Goal: Transaction & Acquisition: Purchase product/service

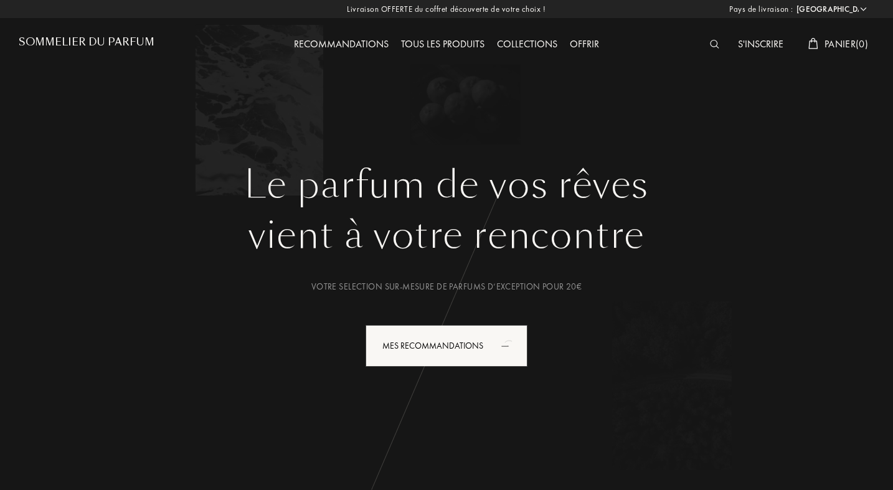
select select "FR"
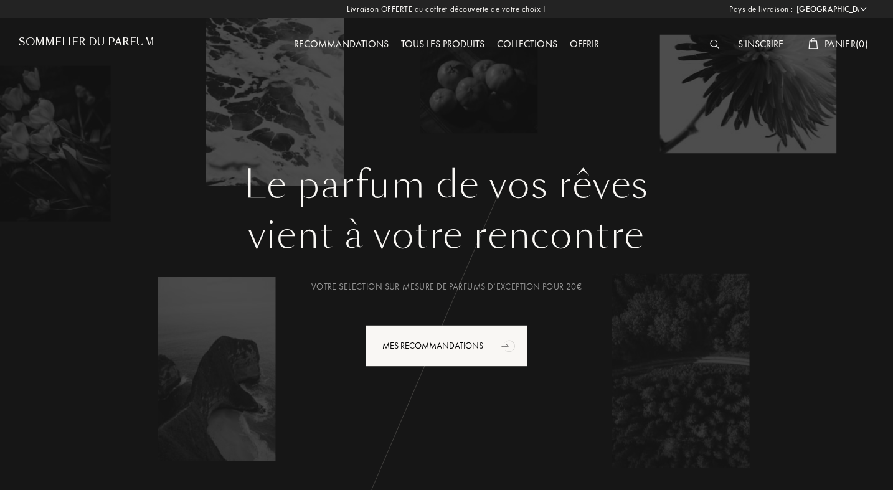
click at [711, 46] on img at bounding box center [714, 44] width 9 height 9
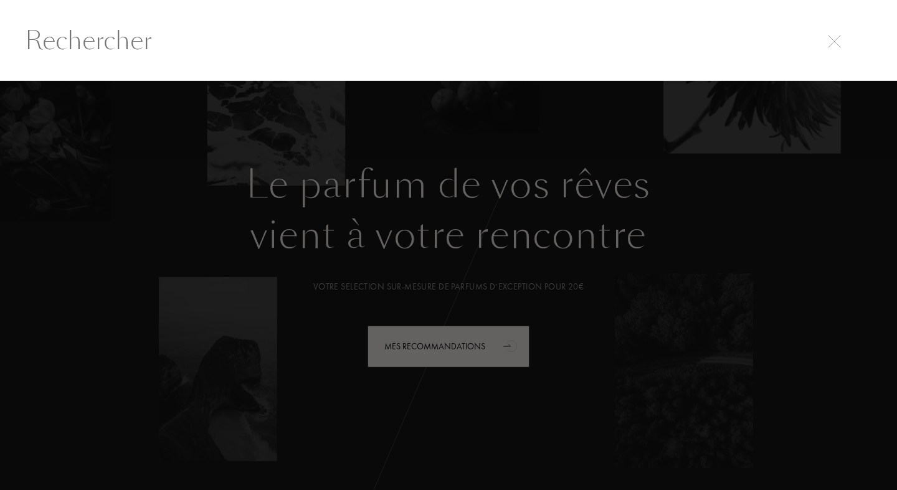
scroll to position [1, 0]
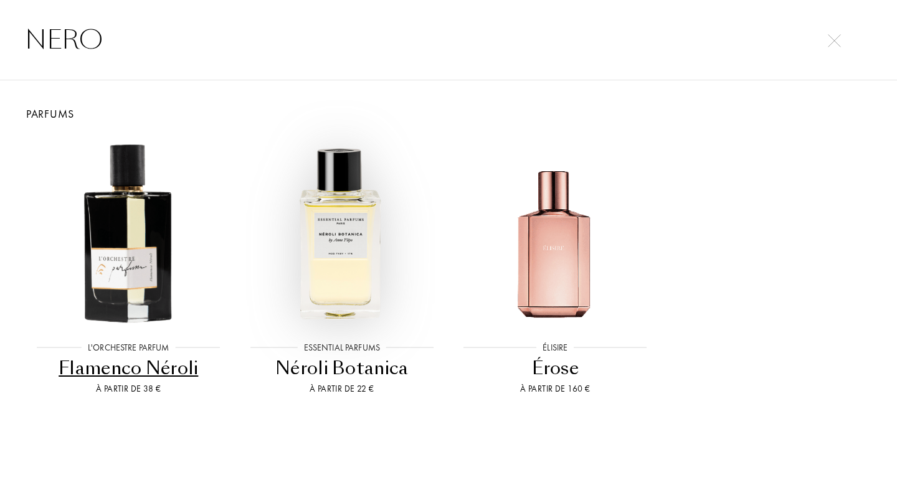
type input "NERO"
click at [366, 270] on img at bounding box center [342, 232] width 192 height 192
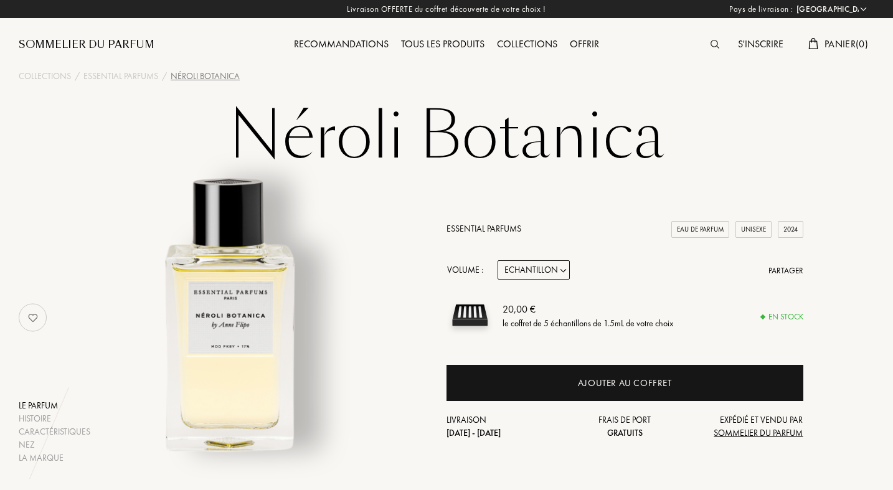
select select "FR"
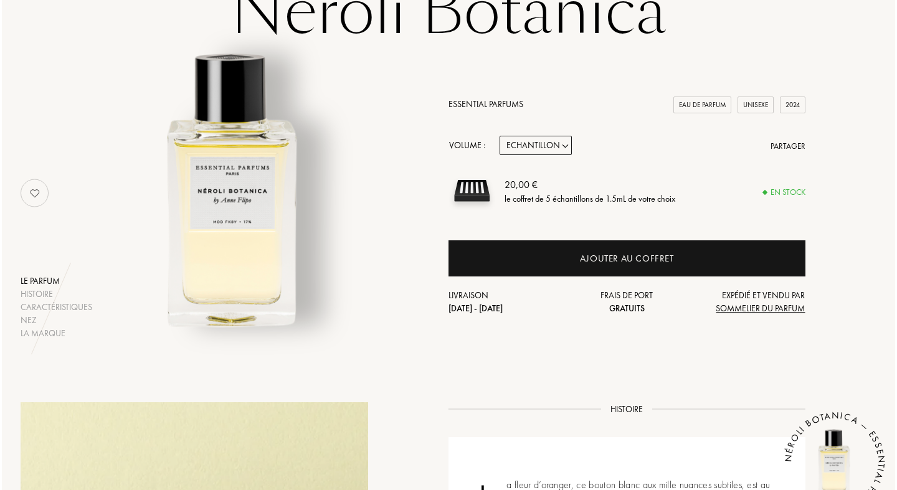
scroll to position [114, 0]
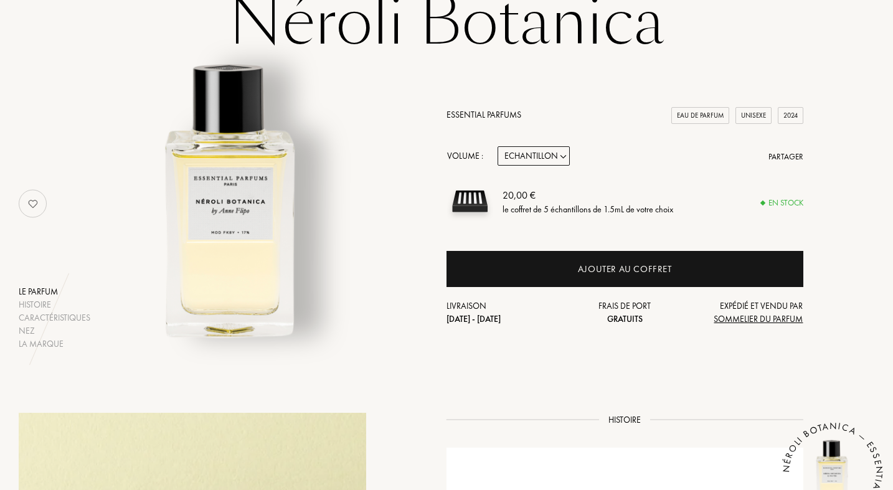
click at [533, 158] on select "Echantillon 10mL 100mL 150mL" at bounding box center [534, 155] width 72 height 19
select select "2"
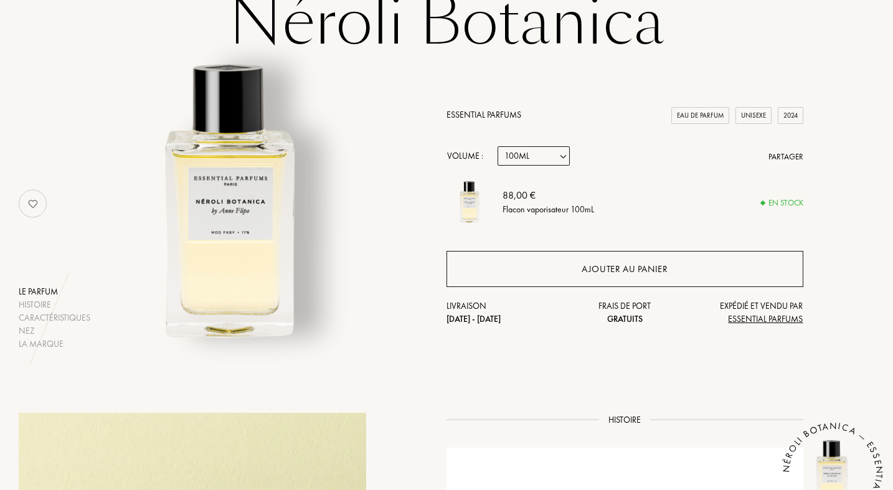
click at [554, 273] on div "Ajouter au panier" at bounding box center [625, 269] width 357 height 36
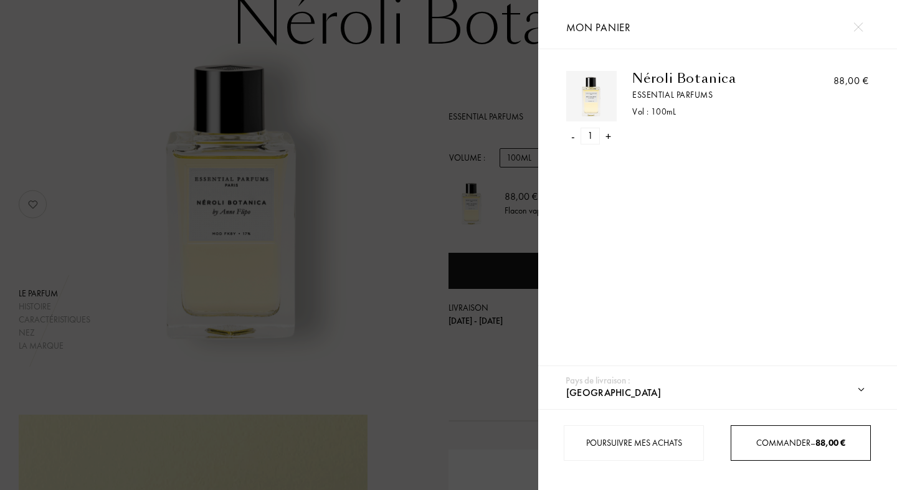
click at [772, 443] on span "Commander – 88,00 €" at bounding box center [800, 442] width 89 height 11
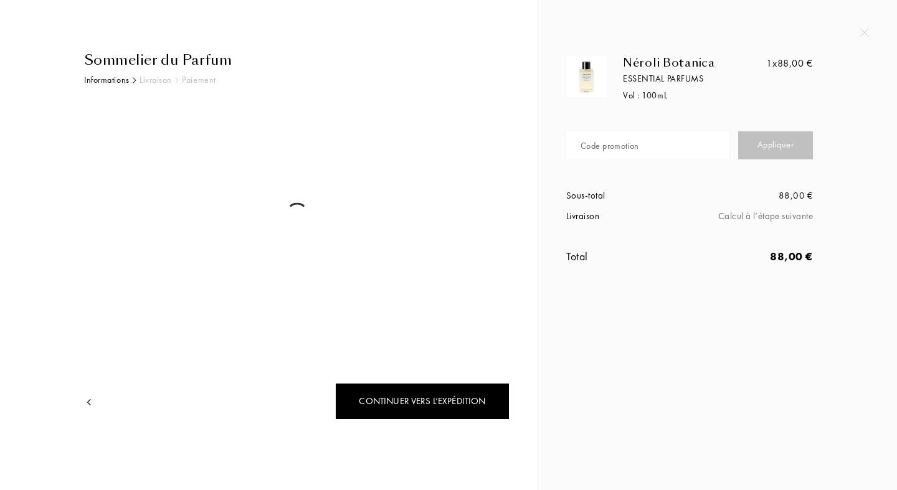
select select "FR"
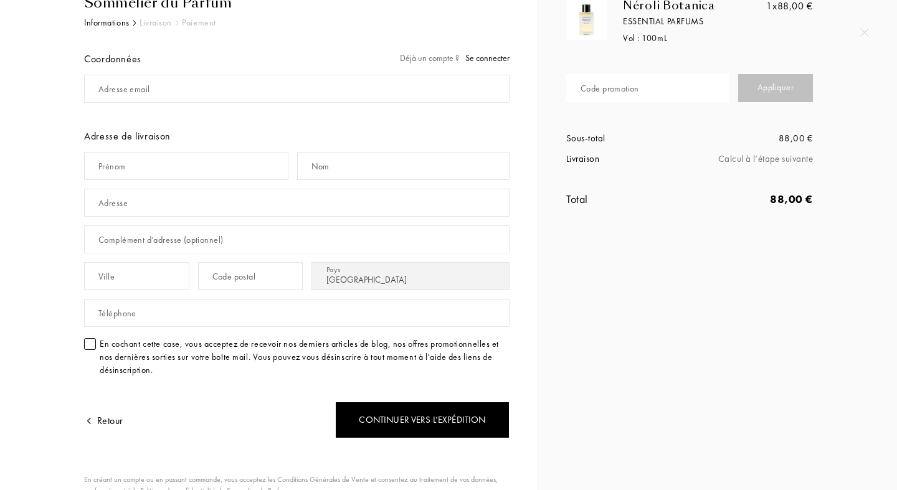
scroll to position [52, 0]
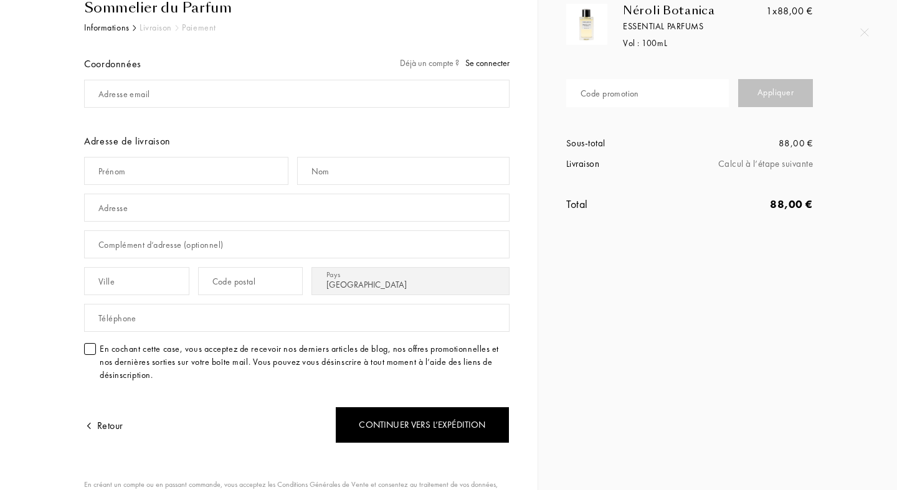
click at [600, 90] on div "Code promotion" at bounding box center [609, 93] width 59 height 13
paste input "D1FNB-ZP9RL"
type input "D1FNB-ZP9RL"
click at [770, 98] on div "Appliquer" at bounding box center [775, 93] width 75 height 28
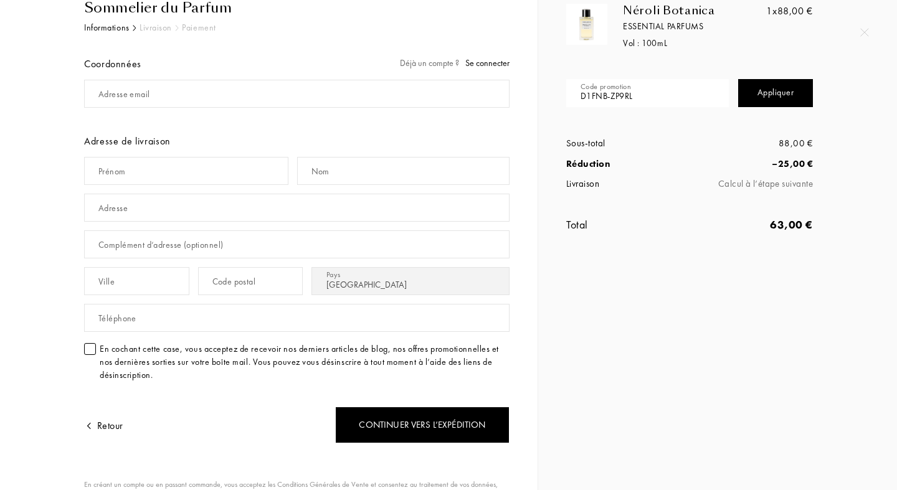
click at [492, 63] on span "Se connecter" at bounding box center [487, 62] width 44 height 11
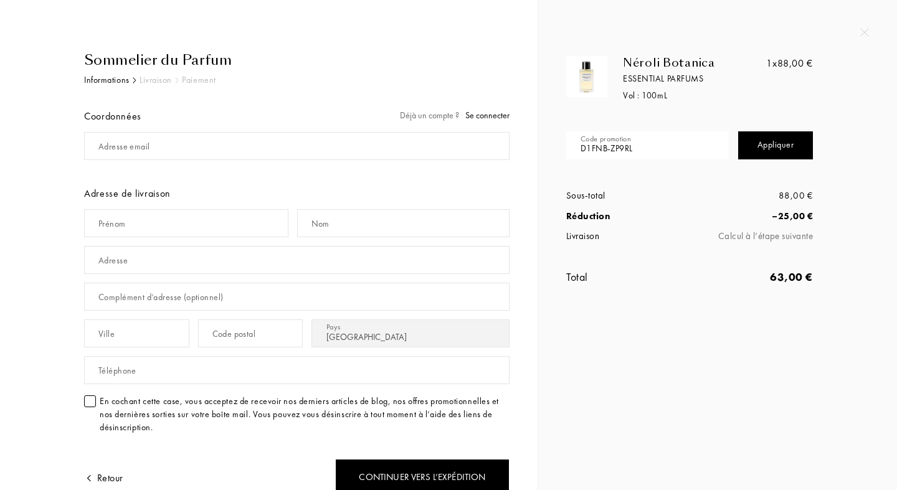
scroll to position [2, 0]
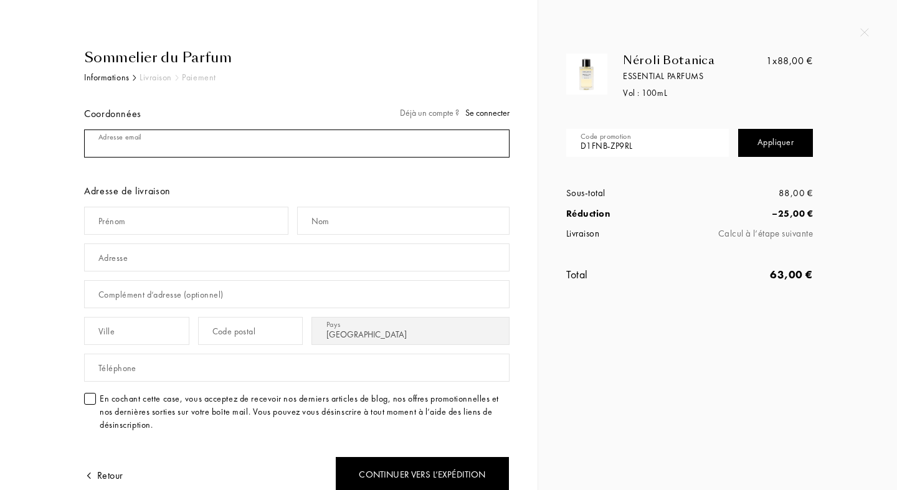
click at [344, 135] on input "mail" at bounding box center [296, 144] width 425 height 28
type input "C"
type input "[EMAIL_ADDRESS][DOMAIN_NAME]"
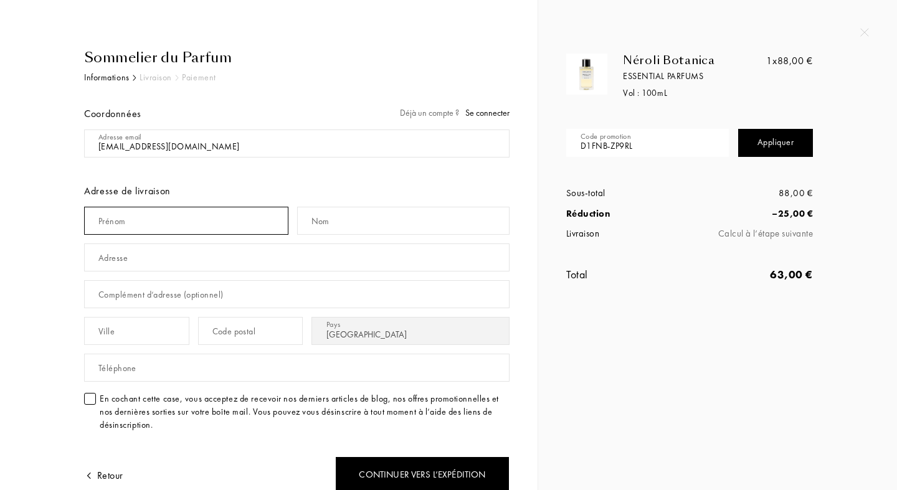
click at [231, 226] on input "text" at bounding box center [186, 221] width 204 height 28
type input "c"
type input "Cécile"
click at [386, 217] on input "text" at bounding box center [403, 221] width 213 height 28
type input "p"
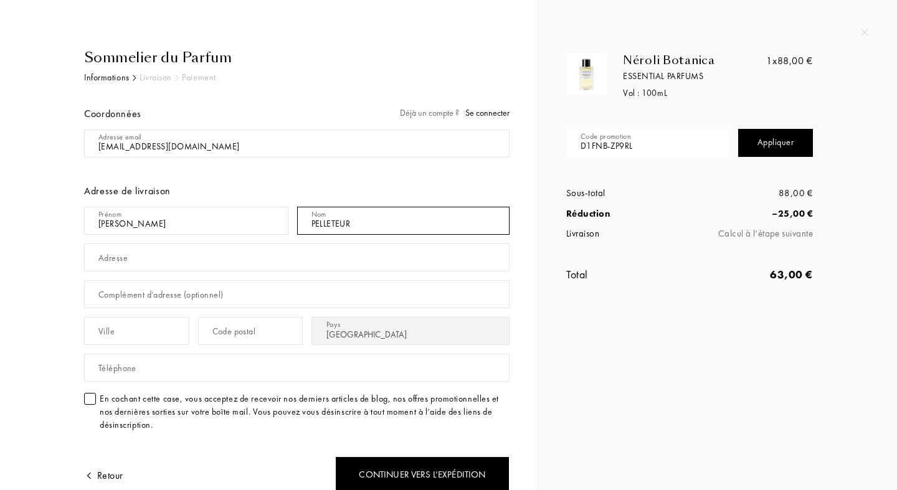
type input "PELLETEUR"
click at [356, 263] on input "text" at bounding box center [296, 258] width 425 height 28
type input "[STREET_ADDRESS][PERSON_NAME]"
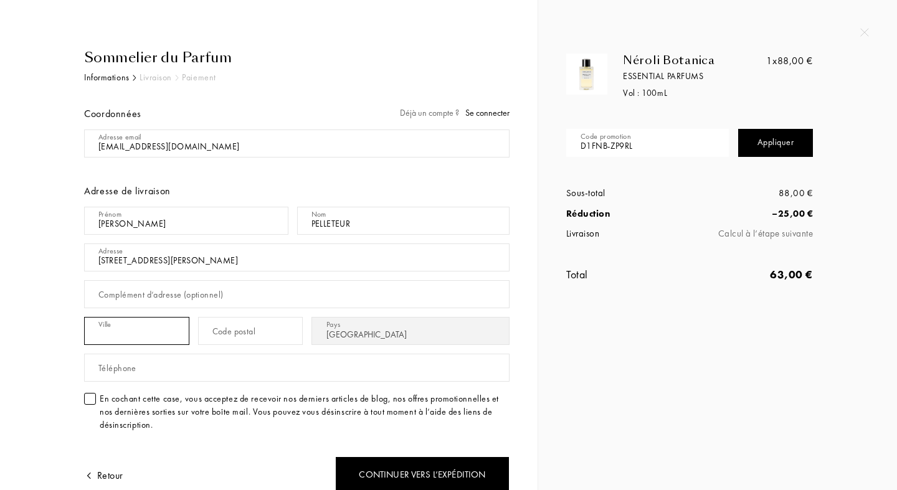
click at [157, 333] on input "text" at bounding box center [136, 331] width 105 height 28
type input "è"
drag, startPoint x: 98, startPoint y: 335, endPoint x: 147, endPoint y: 333, distance: 49.3
click at [147, 333] on input "75018" at bounding box center [136, 331] width 105 height 28
type input "75018"
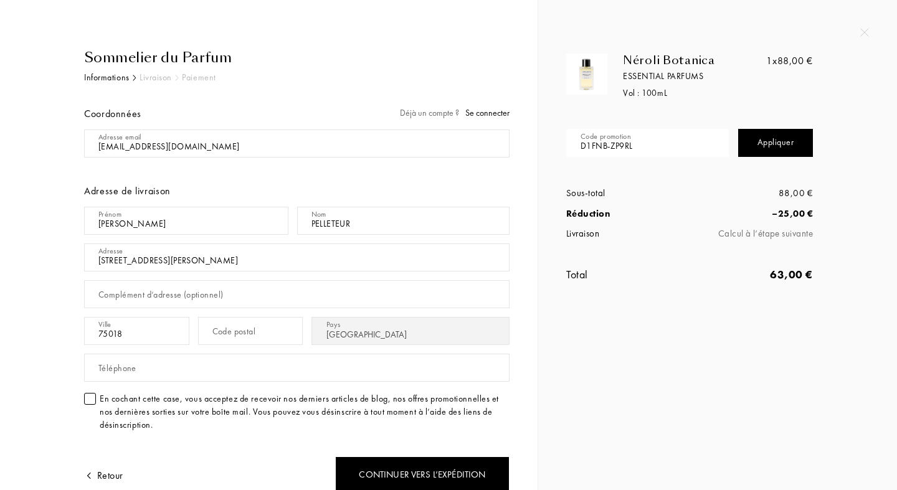
click at [248, 333] on div "Code postal" at bounding box center [234, 331] width 44 height 13
paste input "75018"
type input "75018"
drag, startPoint x: 131, startPoint y: 332, endPoint x: 94, endPoint y: 318, distance: 39.4
click at [93, 317] on input "75018" at bounding box center [136, 331] width 105 height 28
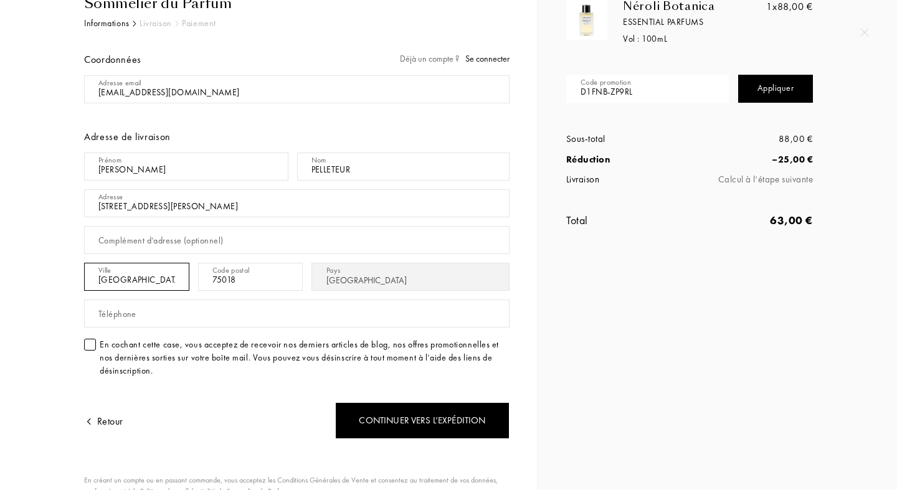
scroll to position [59, 0]
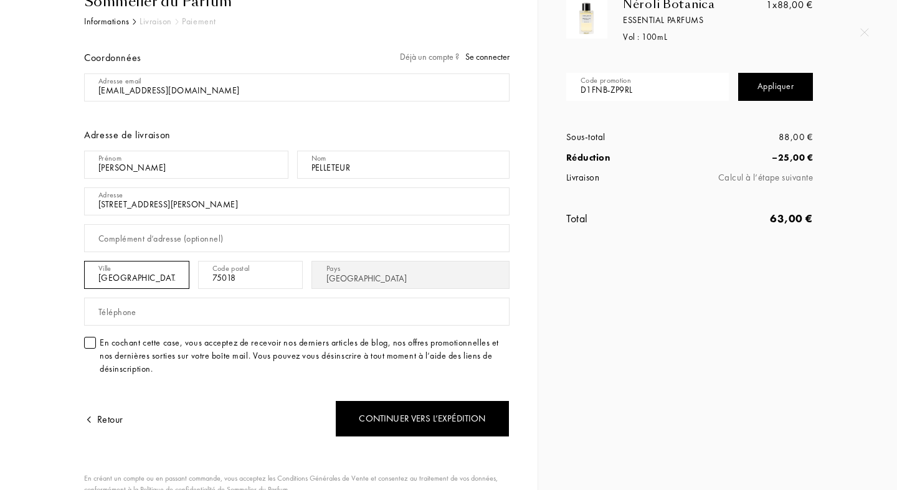
type input "PARIS"
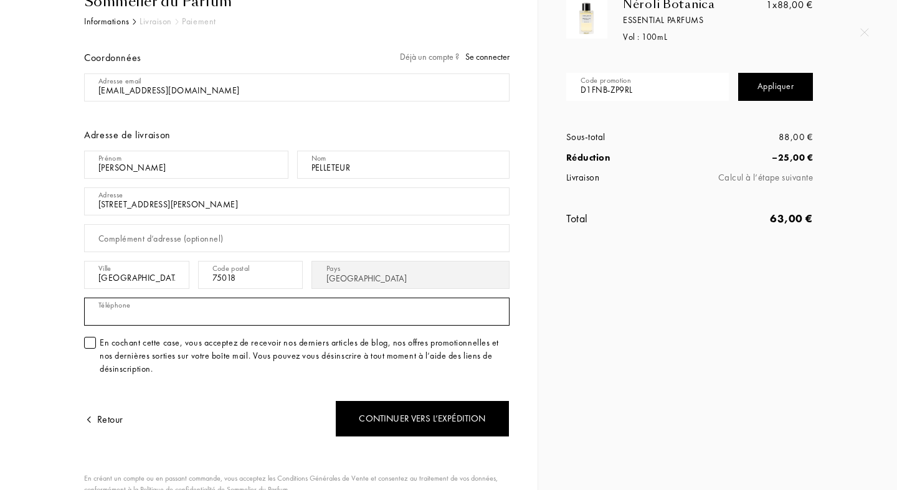
click at [93, 318] on input "text" at bounding box center [296, 312] width 425 height 28
type input "0668762168"
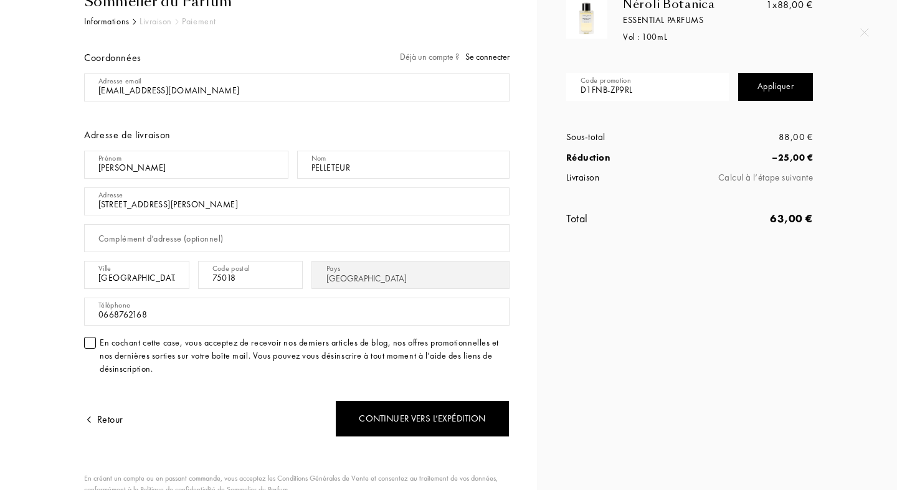
click at [92, 348] on div at bounding box center [90, 343] width 12 height 12
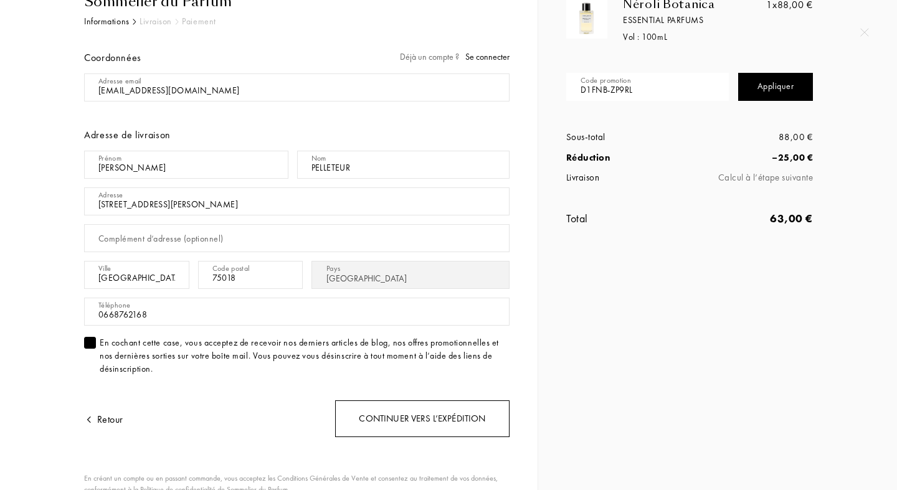
click at [352, 416] on div "Continuer vers l’expédition" at bounding box center [422, 418] width 174 height 37
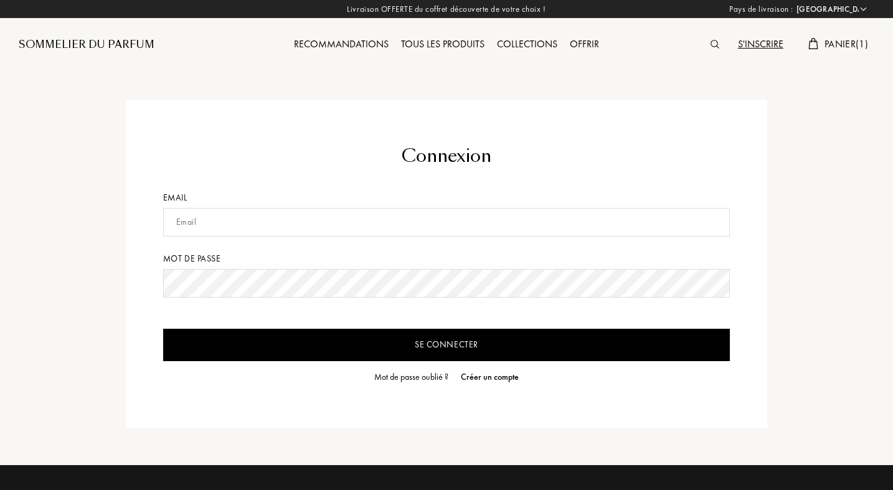
select select "FR"
click at [351, 222] on input "text" at bounding box center [446, 222] width 567 height 29
type input "C"
type input "[PERSON_NAME][EMAIL_ADDRESS][DOMAIN_NAME]"
click at [339, 348] on input "Se connecter" at bounding box center [446, 345] width 567 height 32
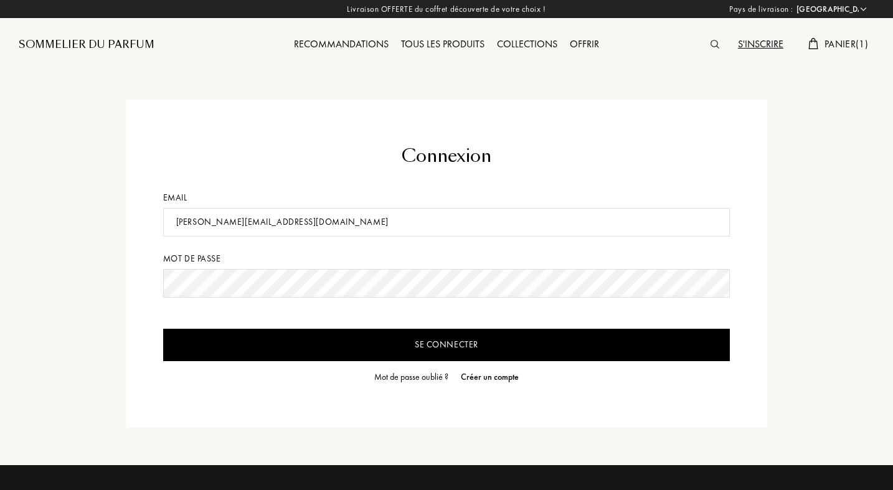
click at [308, 343] on input "Se connecter" at bounding box center [446, 345] width 567 height 32
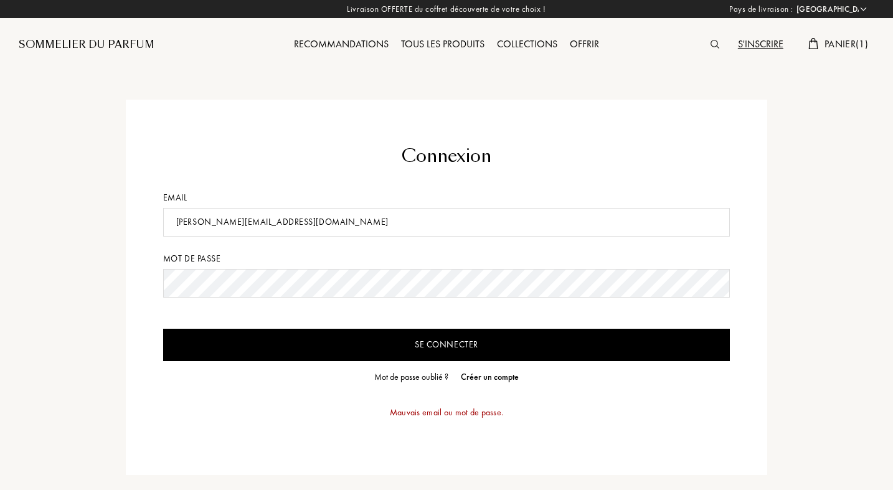
drag, startPoint x: 275, startPoint y: 220, endPoint x: 155, endPoint y: 216, distance: 120.3
click at [155, 216] on div "Connexion Email cecile.pel1@gmail.com Mot de passe Se connecter Mot de passe ou…" at bounding box center [447, 288] width 642 height 376
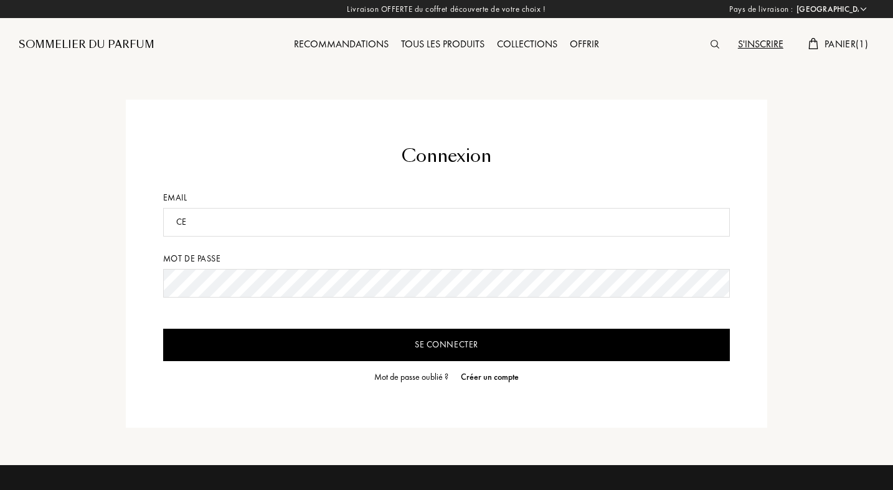
type input "C"
type input "[EMAIL_ADDRESS][DOMAIN_NAME]"
click at [186, 232] on form "Connexion Email cecilebrooks@icloud.com Mot de passe Se connecter Mot de passe …" at bounding box center [446, 263] width 567 height 241
click at [251, 351] on input "Se connecter" at bounding box center [446, 345] width 567 height 32
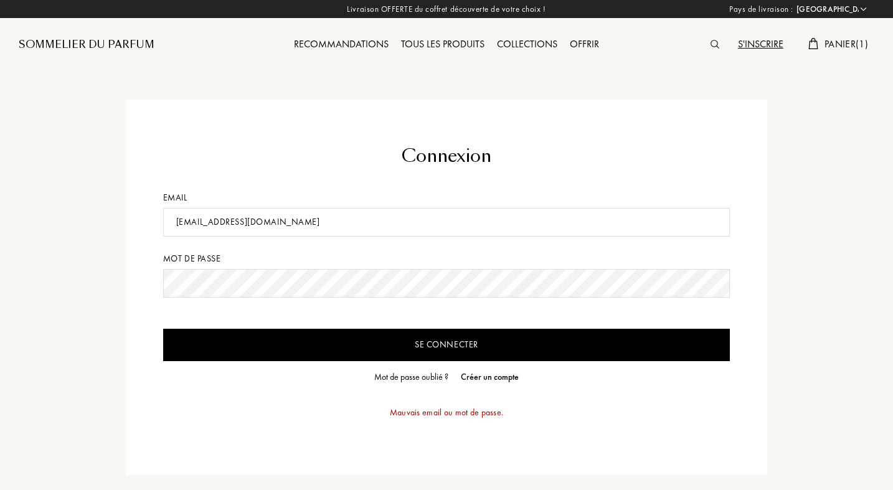
click at [159, 252] on div "Connexion Email cecilebrooks@icloud.com Mot de passe Se connecter Mot de passe …" at bounding box center [447, 288] width 642 height 376
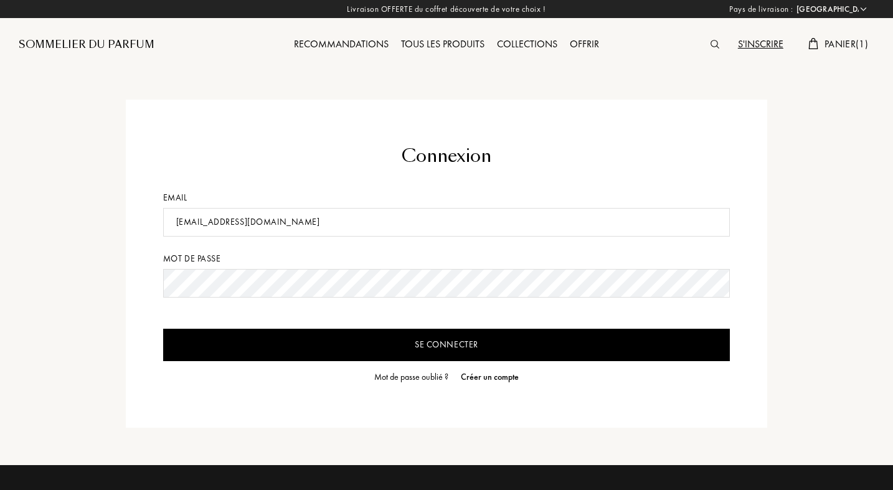
click at [218, 336] on input "Se connecter" at bounding box center [446, 345] width 567 height 32
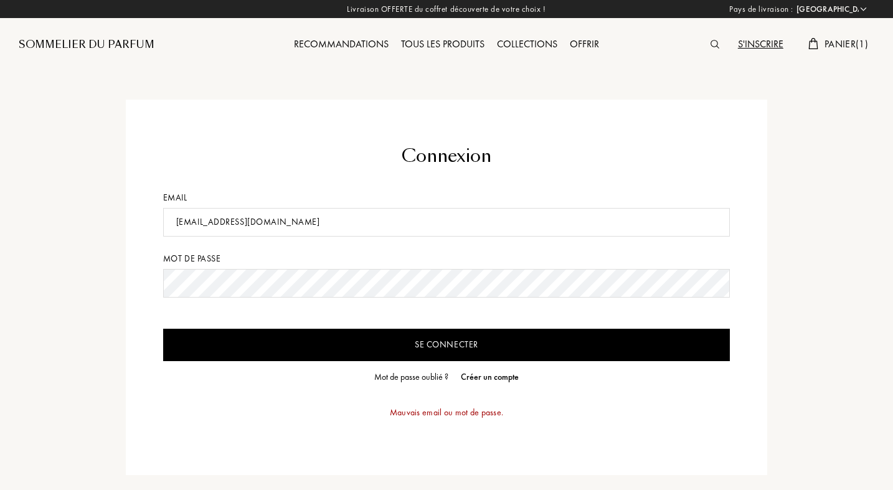
click at [173, 268] on form "Connexion Email cecilebrooks@icloud.com Mot de passe Se connecter Mot de passe …" at bounding box center [446, 287] width 567 height 288
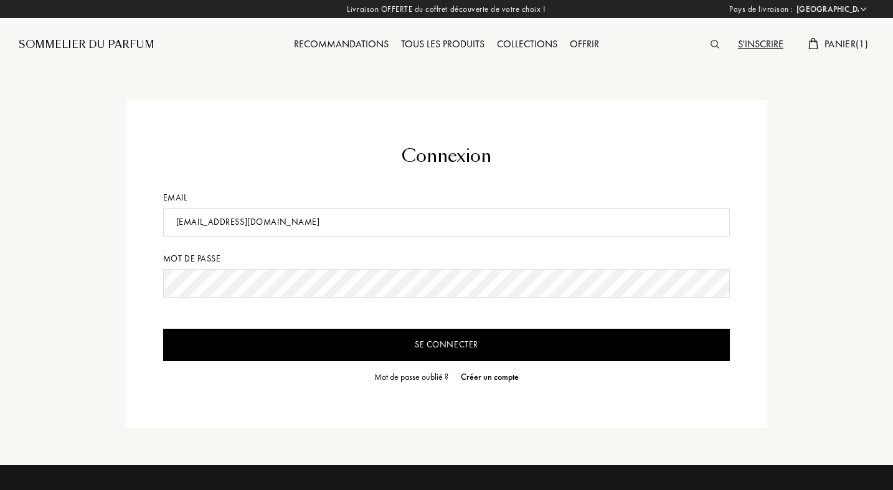
click at [306, 338] on input "Se connecter" at bounding box center [446, 345] width 567 height 32
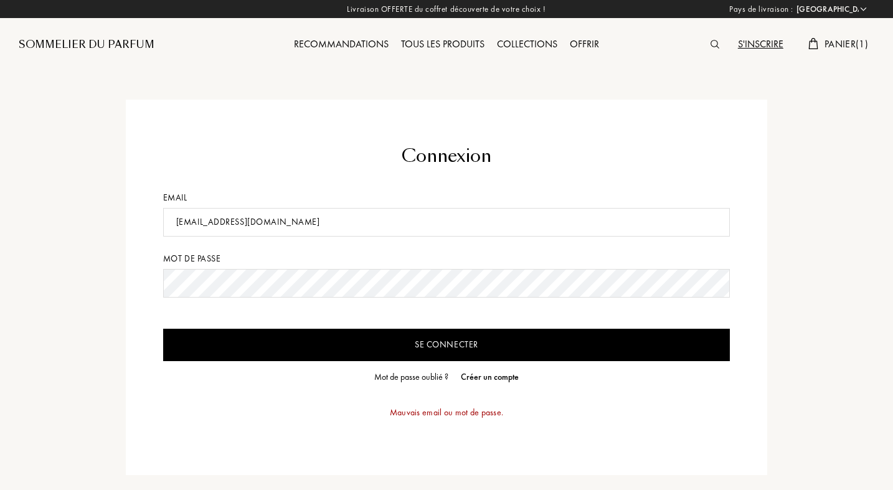
click at [444, 344] on input "Se connecter" at bounding box center [446, 345] width 567 height 32
click at [188, 268] on form "Connexion Email cecilebrooks@icloud.com Mot de passe Se connecter Mot de passe …" at bounding box center [446, 287] width 567 height 288
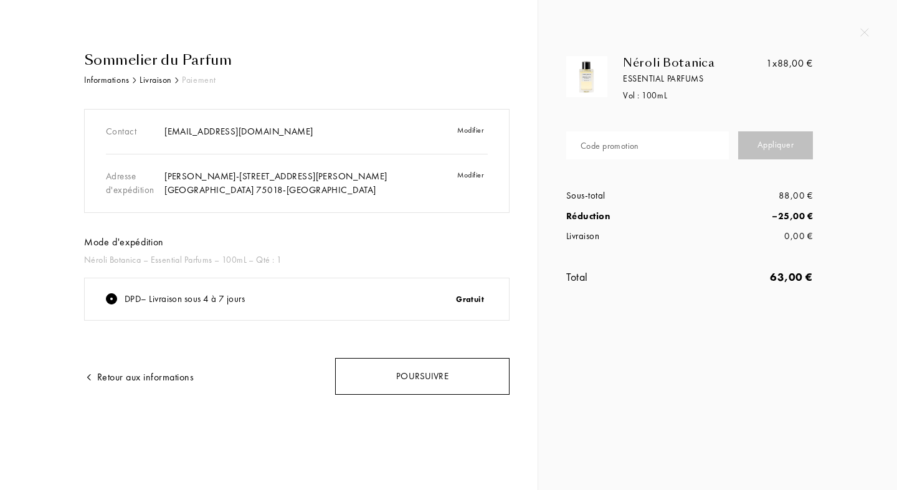
click at [433, 377] on div "Poursuivre" at bounding box center [422, 376] width 174 height 37
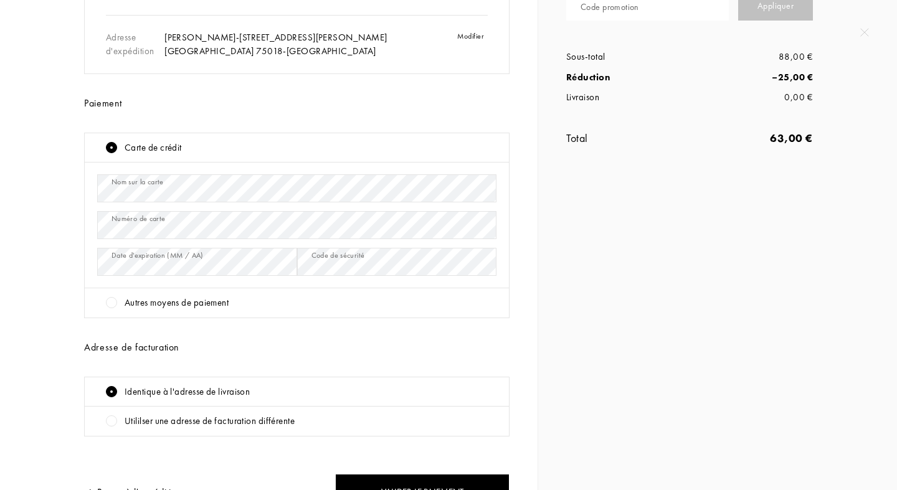
scroll to position [146, 0]
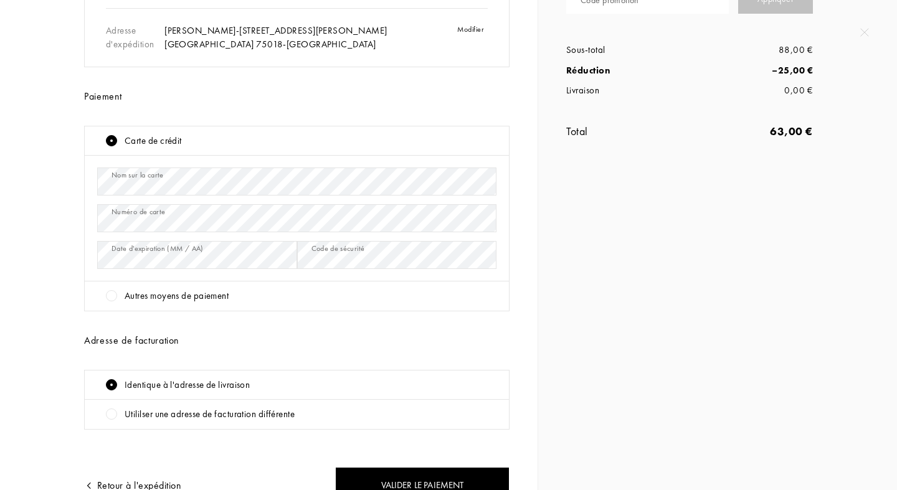
click at [110, 296] on div at bounding box center [111, 295] width 11 height 11
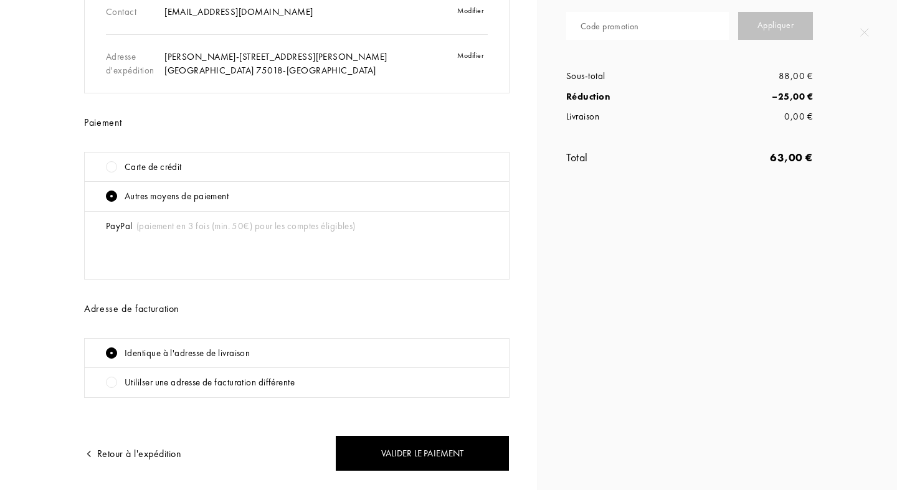
scroll to position [110, 0]
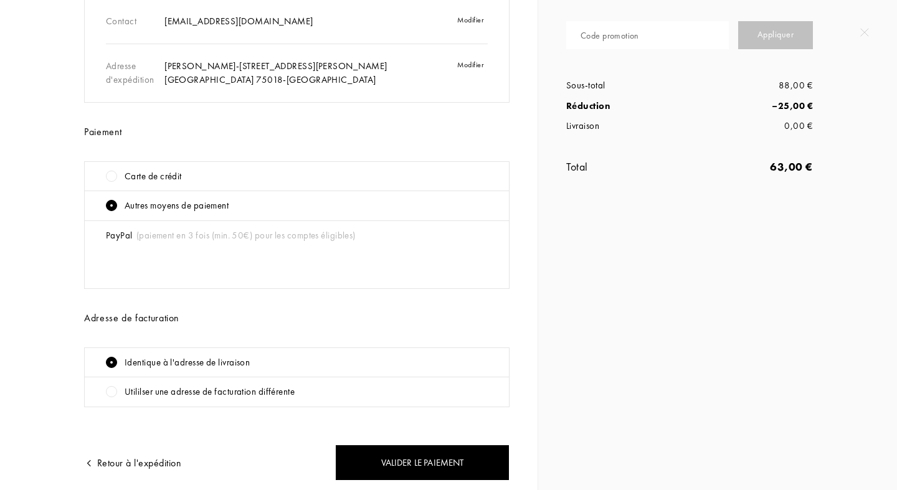
click at [110, 175] on div at bounding box center [111, 176] width 11 height 11
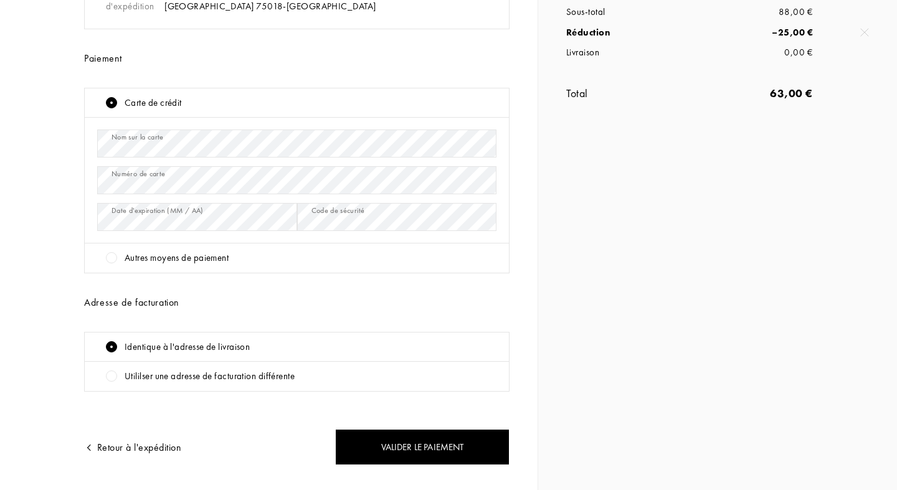
scroll to position [213, 0]
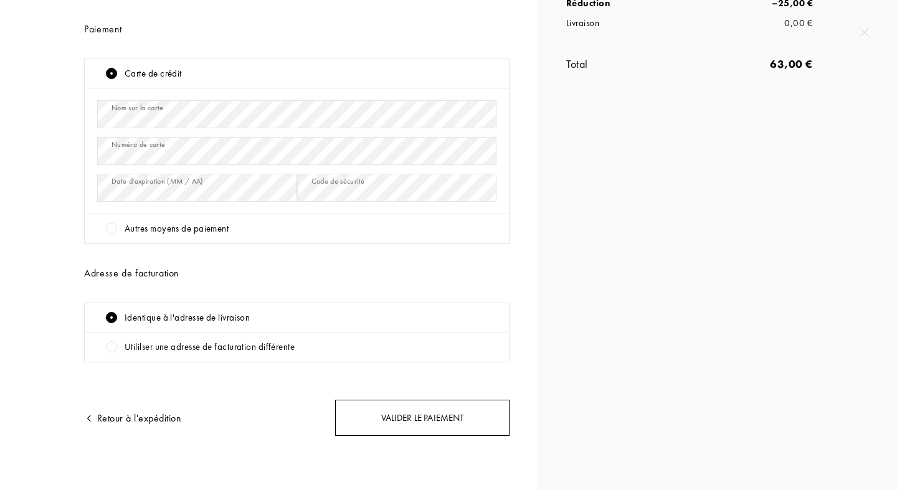
click at [396, 423] on div "Valider le paiement" at bounding box center [422, 418] width 174 height 37
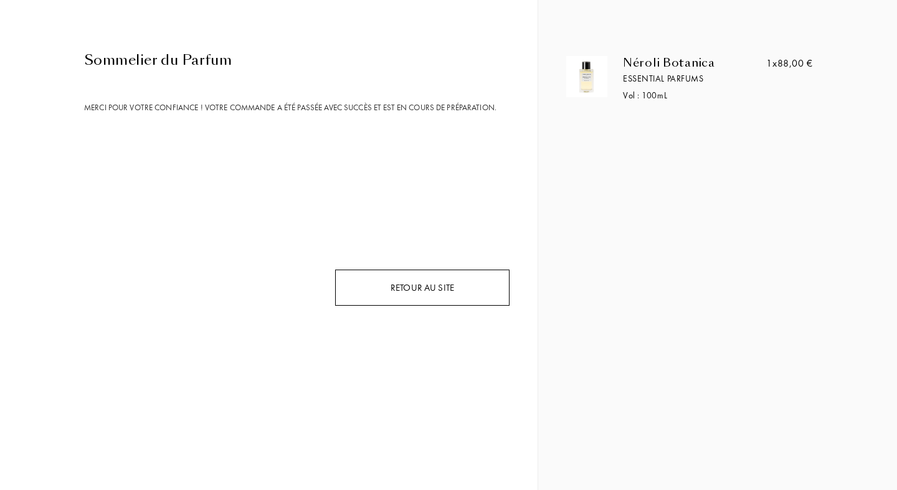
click at [429, 293] on div "Retour au site" at bounding box center [422, 288] width 174 height 37
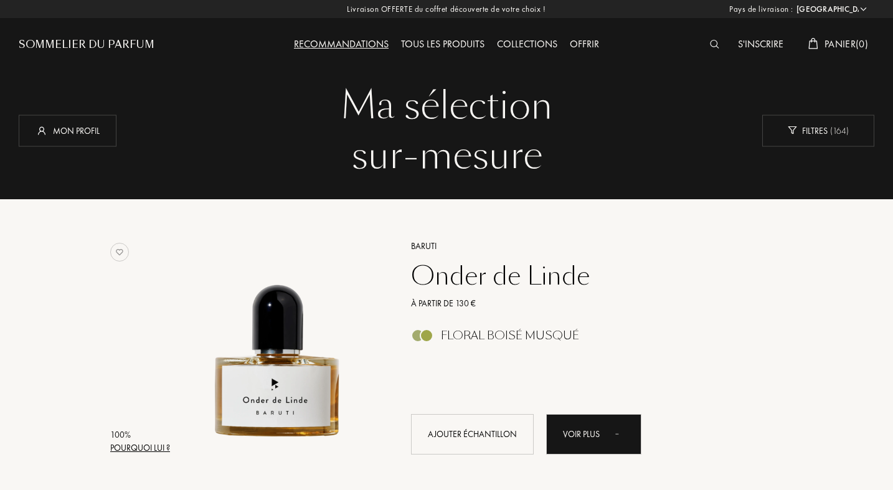
select select "FR"
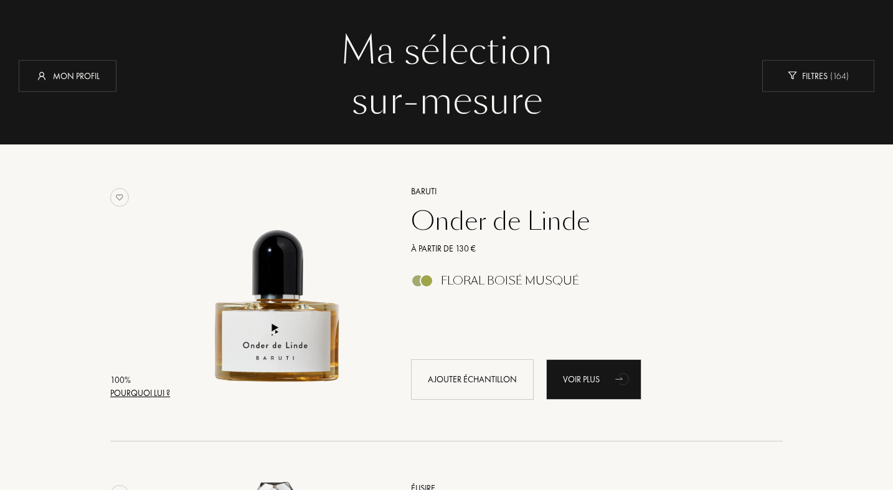
scroll to position [60, 0]
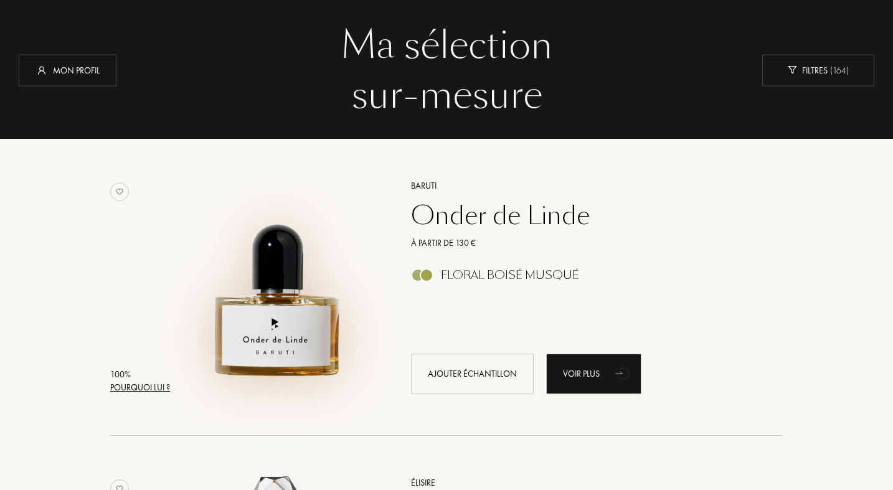
click at [278, 293] on img at bounding box center [277, 280] width 207 height 207
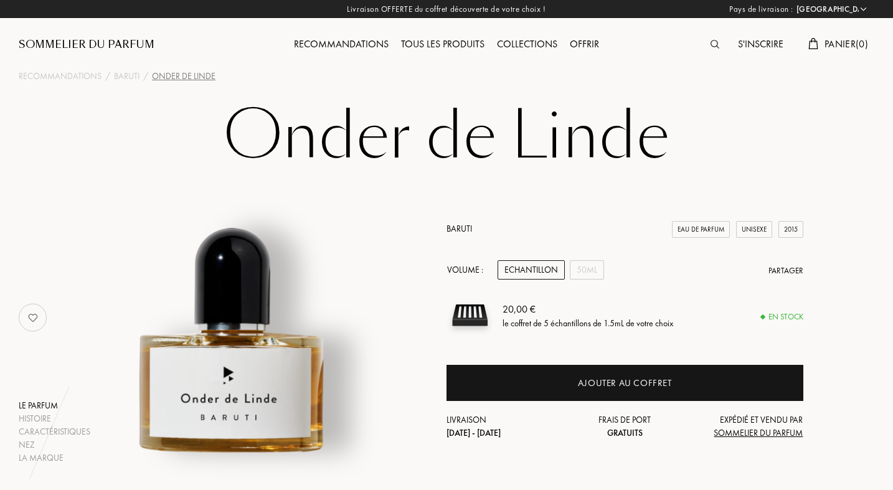
select select "FR"
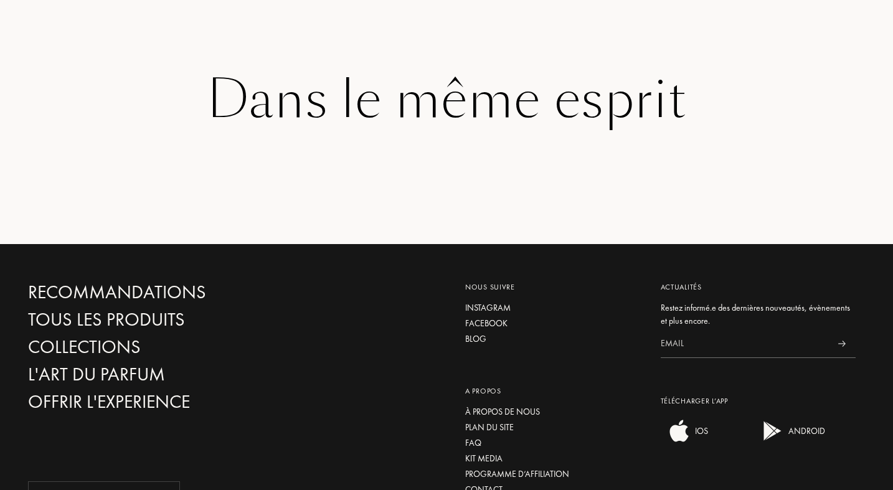
scroll to position [1959, 0]
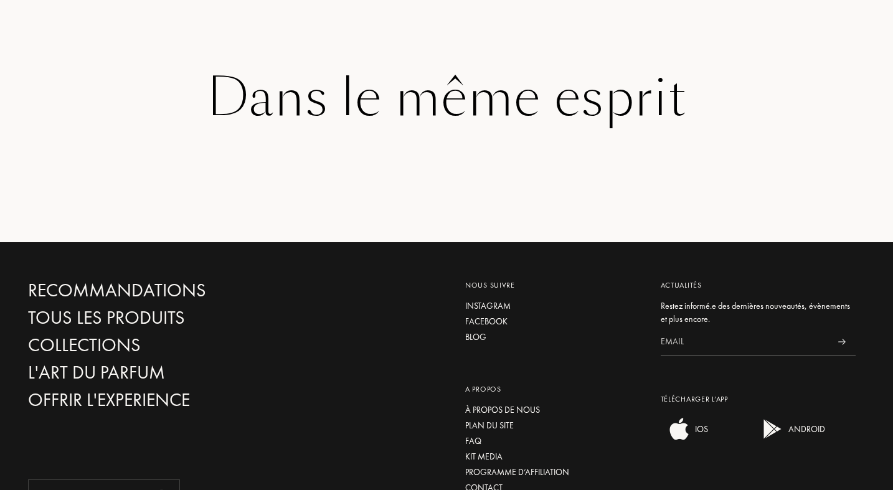
click at [348, 100] on div "Dans le même esprit" at bounding box center [446, 98] width 837 height 57
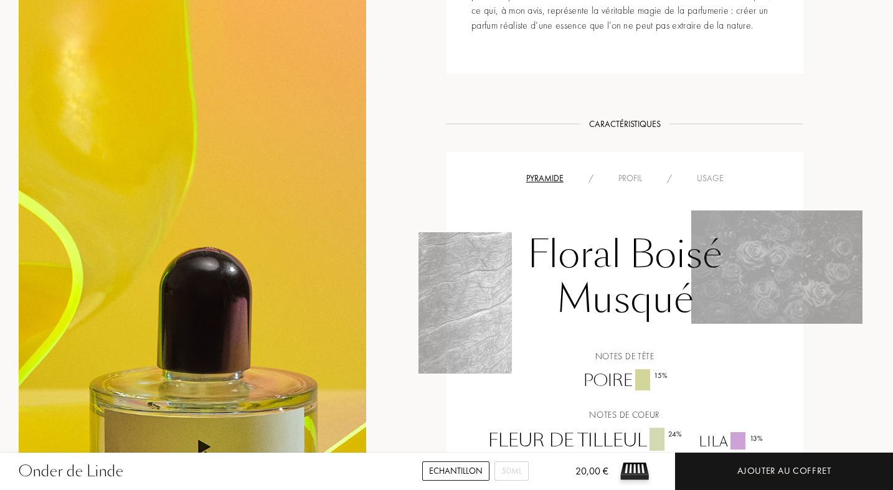
scroll to position [686, 0]
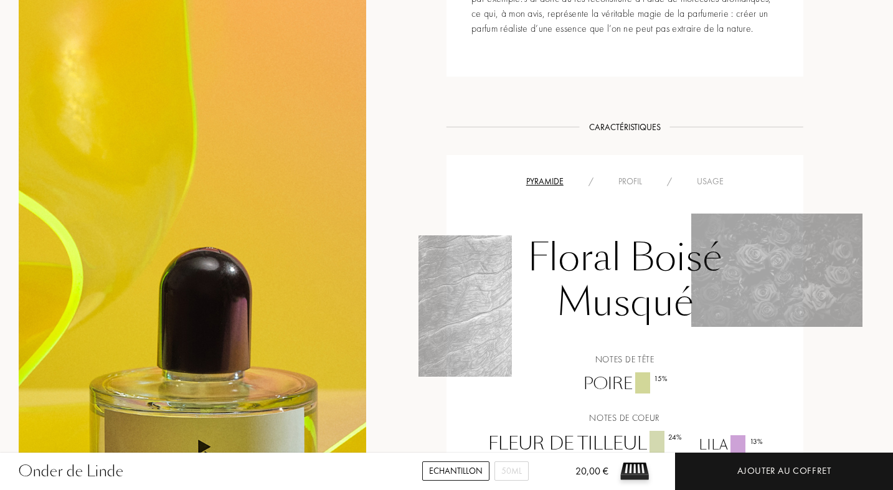
click at [631, 179] on div "Profil" at bounding box center [630, 181] width 49 height 13
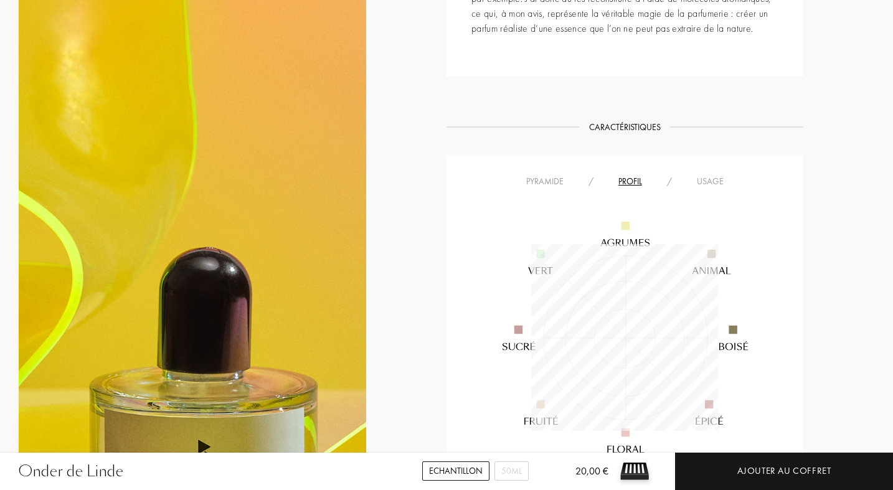
scroll to position [187, 186]
click at [699, 183] on div "Usage" at bounding box center [710, 181] width 52 height 13
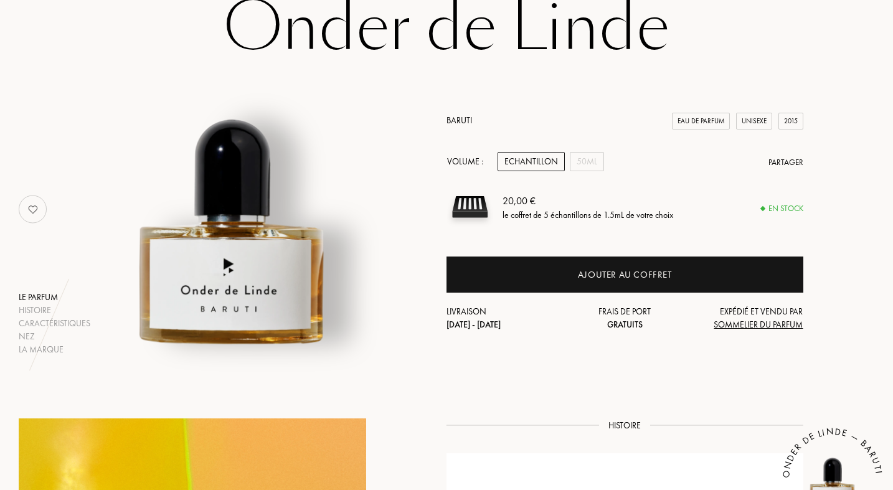
scroll to position [106, 0]
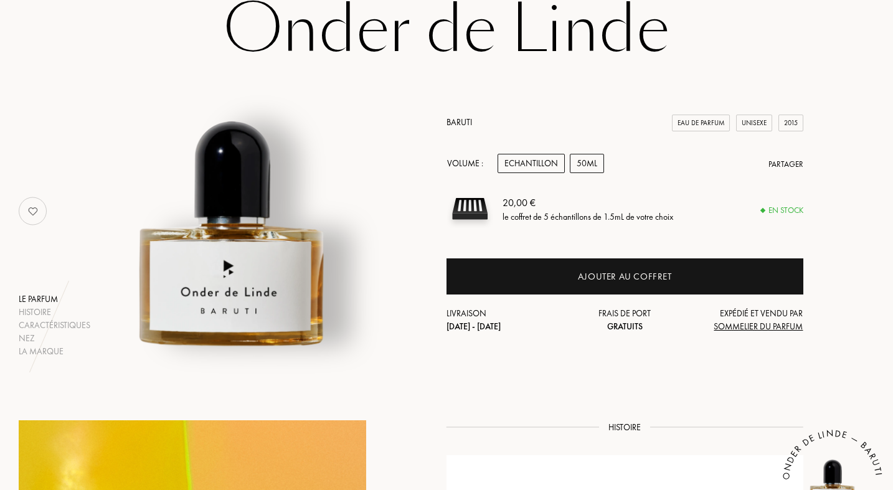
click at [589, 169] on div "50mL" at bounding box center [587, 163] width 34 height 19
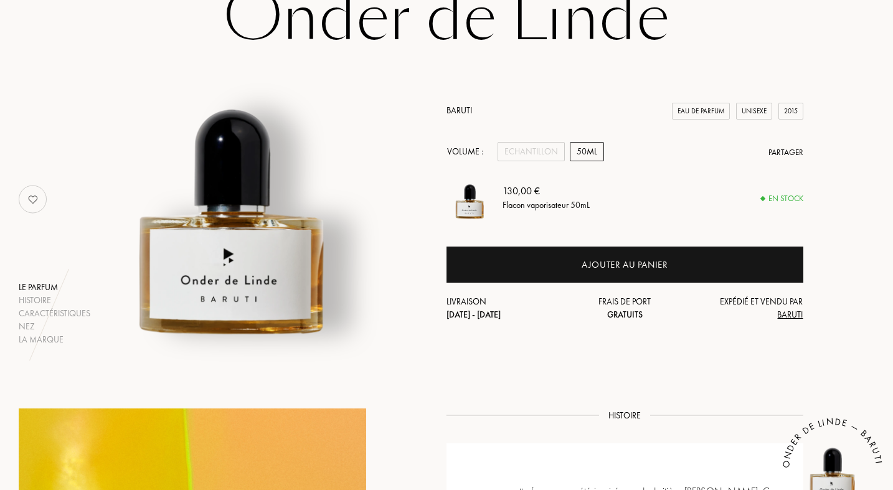
scroll to position [113, 0]
